Goal: Task Accomplishment & Management: Manage account settings

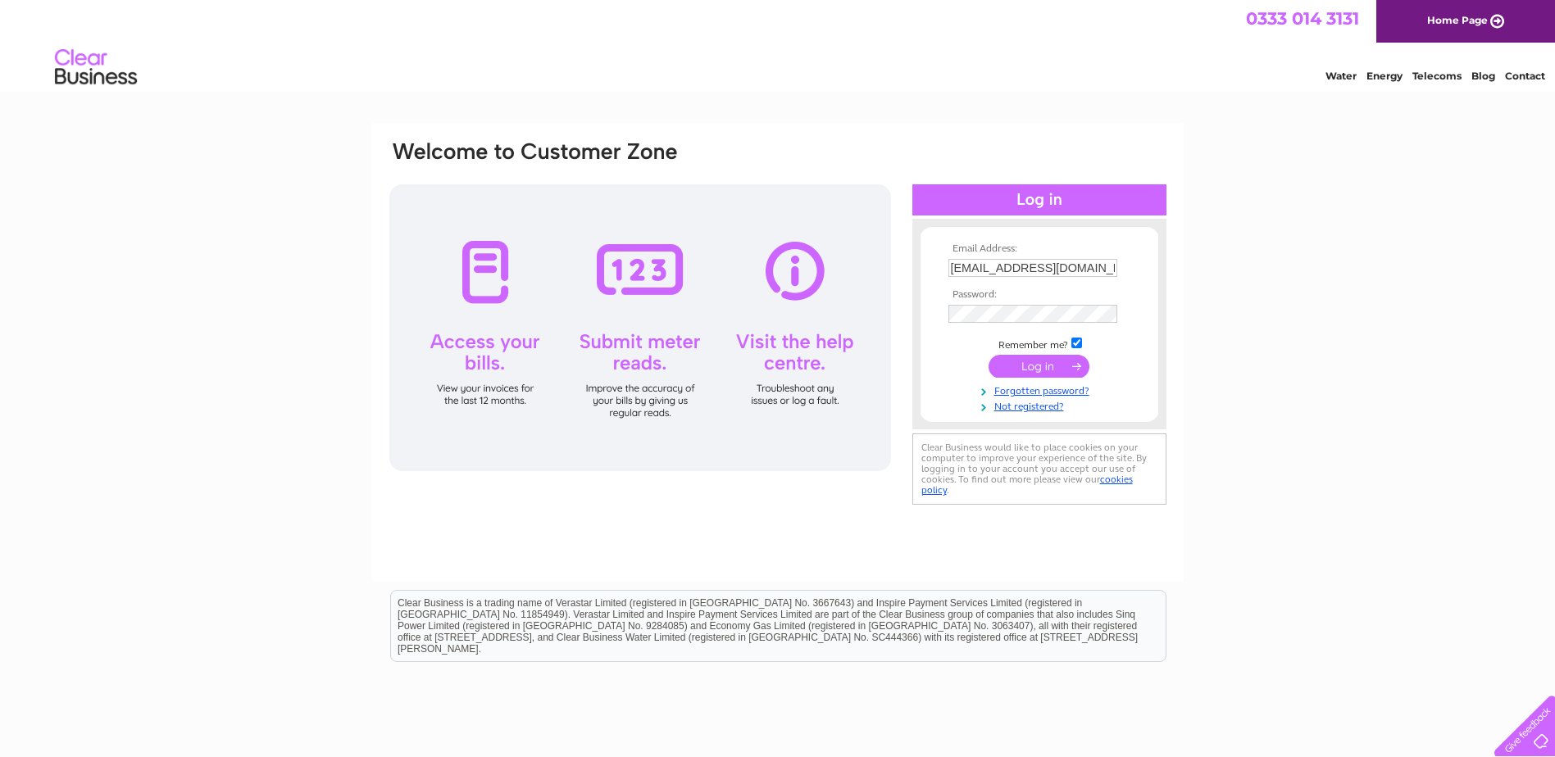
click at [1025, 366] on input "submit" at bounding box center [1039, 366] width 101 height 23
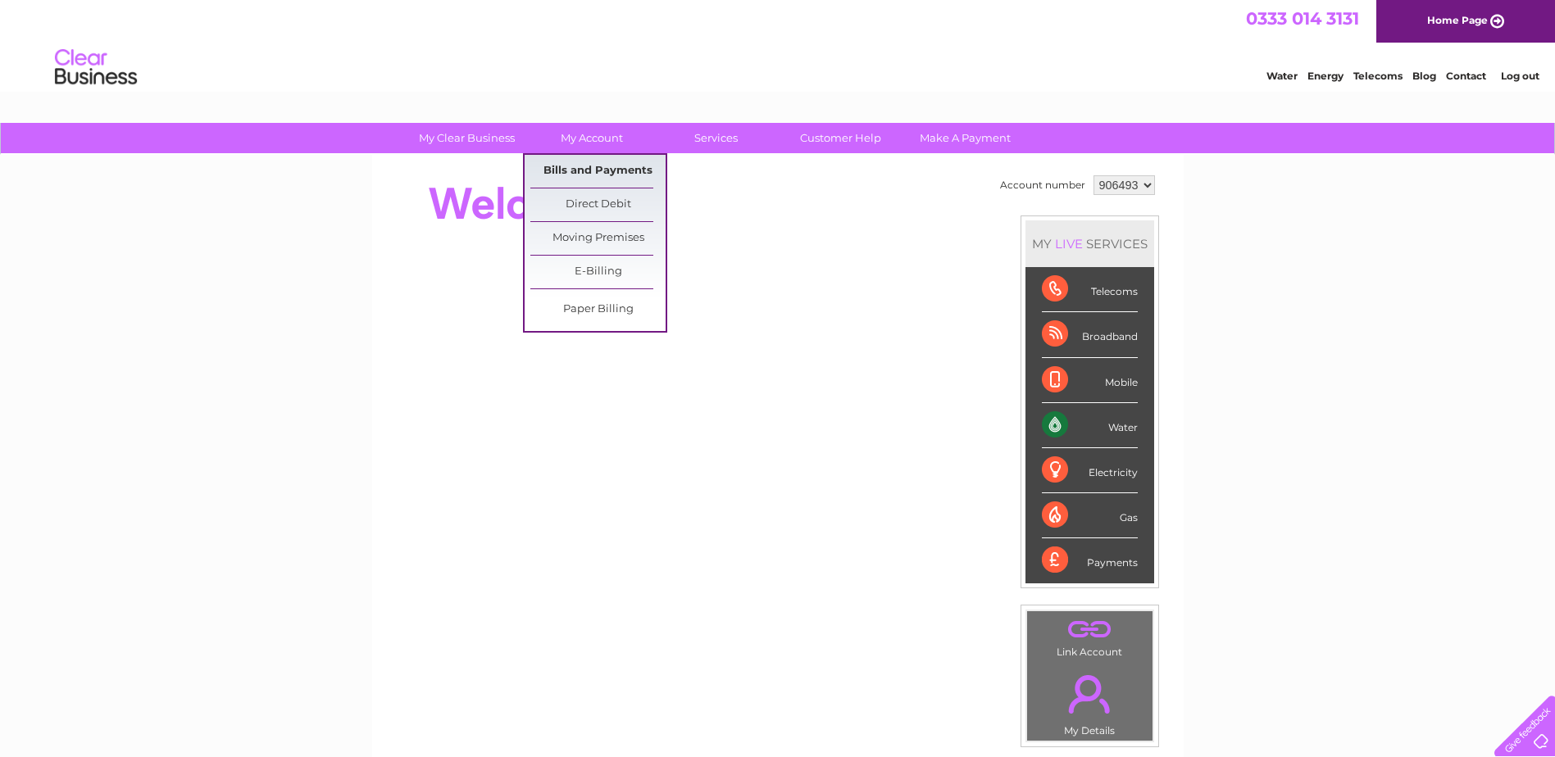
click at [605, 171] on link "Bills and Payments" at bounding box center [597, 171] width 135 height 33
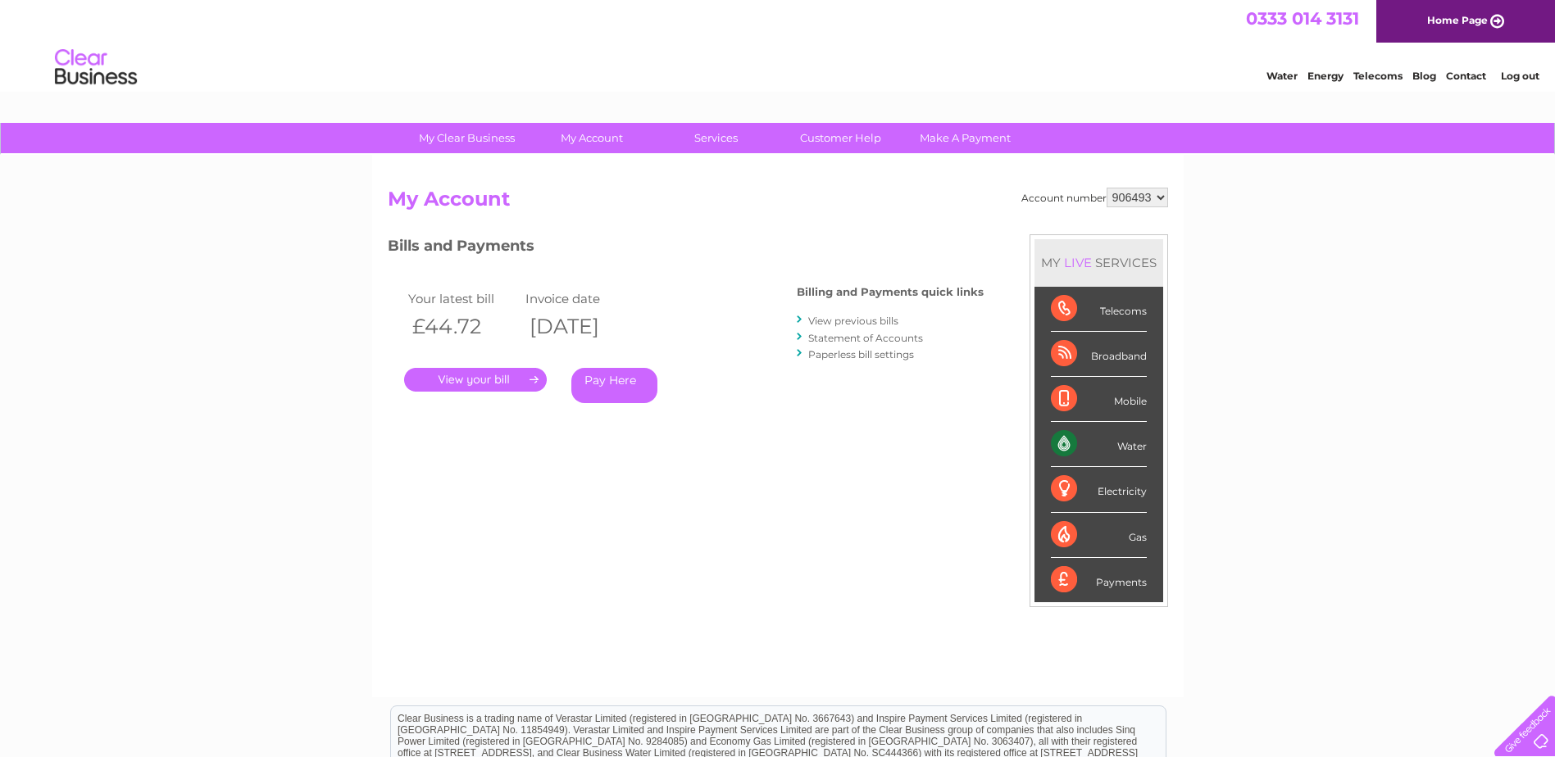
click at [478, 373] on link "." at bounding box center [475, 380] width 143 height 24
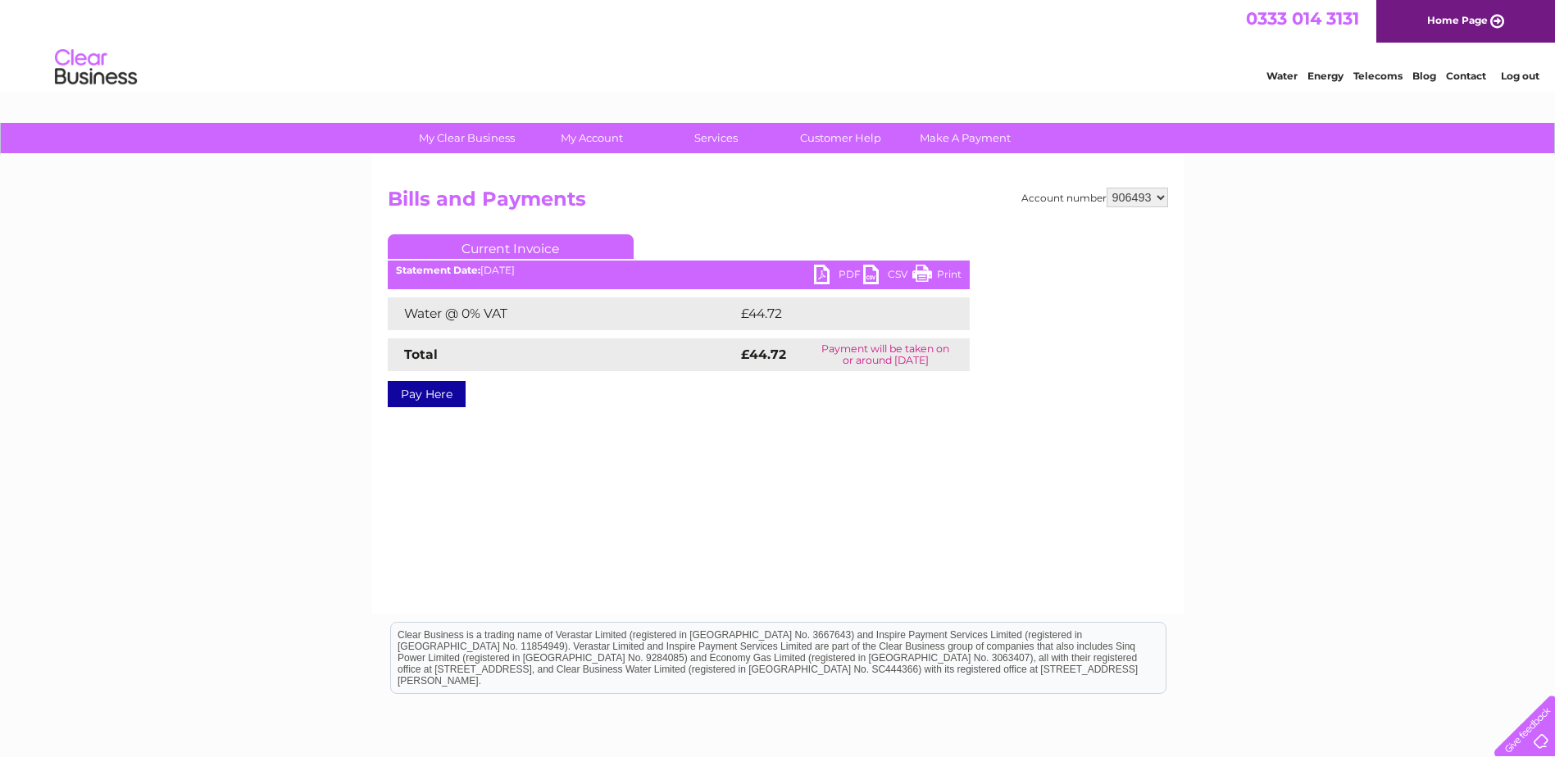
click at [834, 275] on link "PDF" at bounding box center [838, 277] width 49 height 24
click at [1515, 76] on link "Log out" at bounding box center [1520, 76] width 39 height 12
